Goal: Navigation & Orientation: Find specific page/section

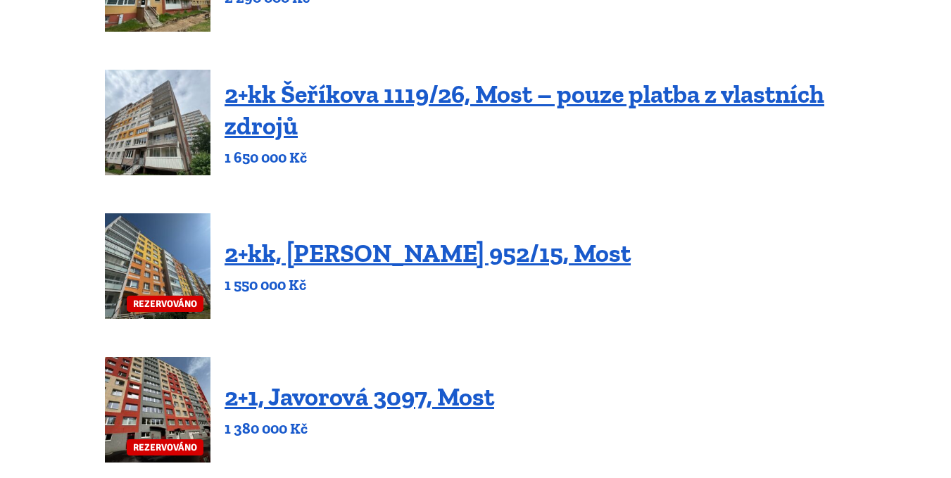
scroll to position [563, 0]
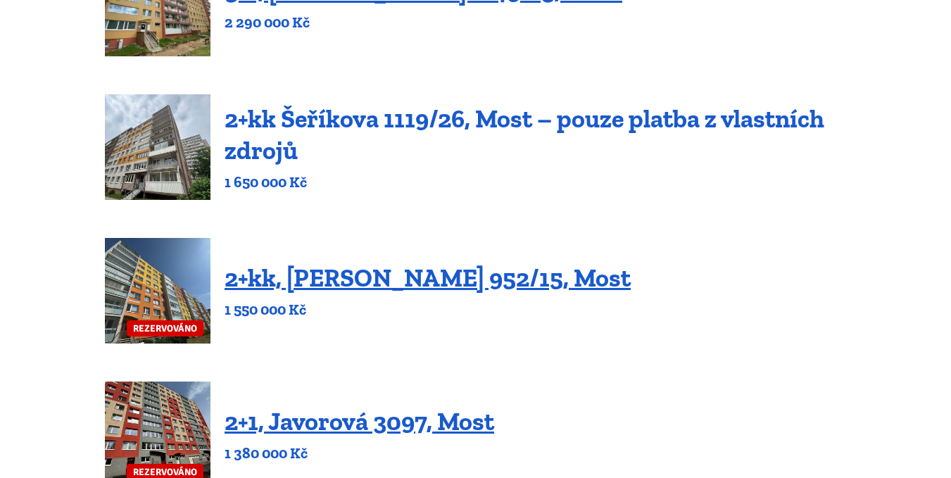
click at [345, 120] on link "2+kk Šeříkova 1119/26, Most – pouze platba z vlastních zdrojů" at bounding box center [523, 134] width 599 height 62
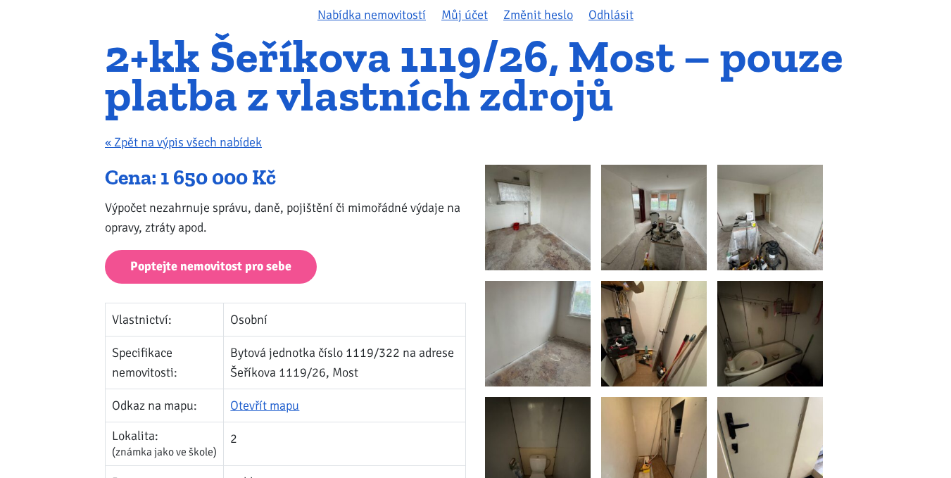
scroll to position [70, 0]
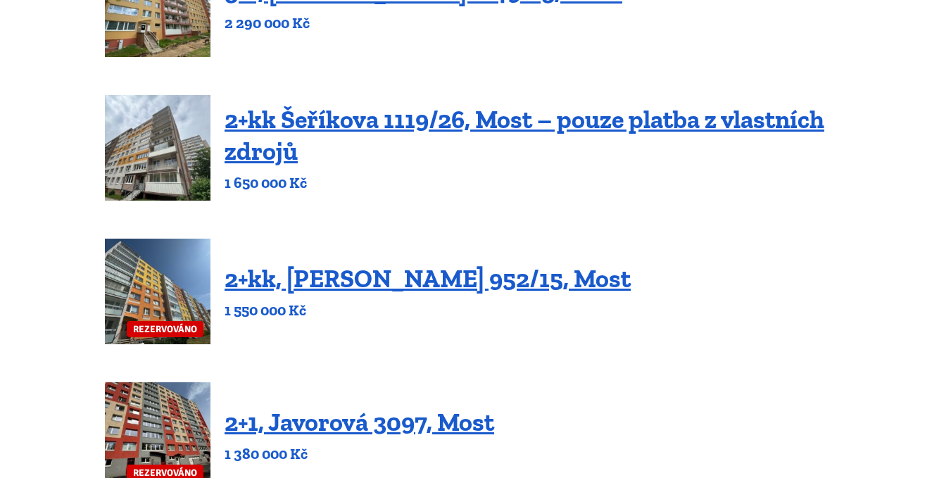
scroll to position [563, 0]
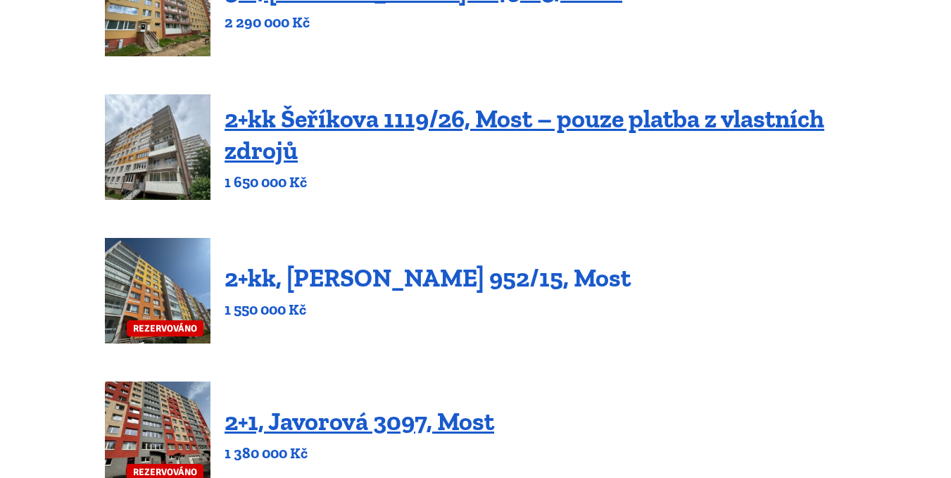
click at [369, 281] on link "2+kk, Josefa Ševčíka 952/15, Most" at bounding box center [427, 277] width 406 height 30
